Goal: Go to known website: Access a specific website the user already knows

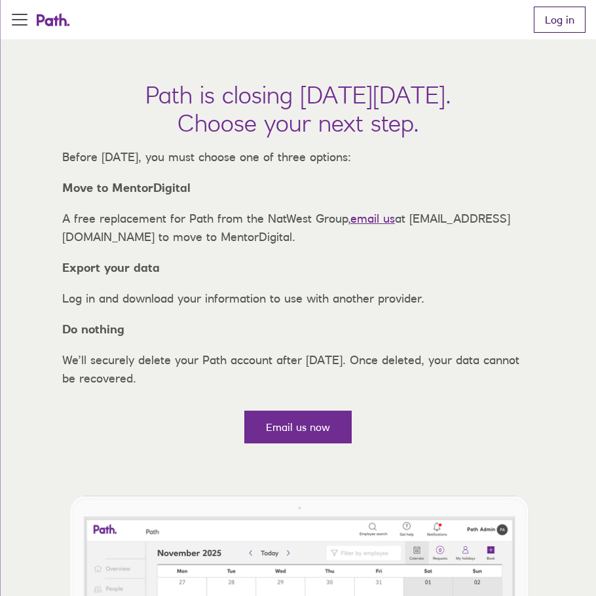
click at [560, 14] on link "Log in" at bounding box center [560, 20] width 52 height 26
click at [560, 19] on link "Log in" at bounding box center [560, 20] width 52 height 26
